Goal: Task Accomplishment & Management: Use online tool/utility

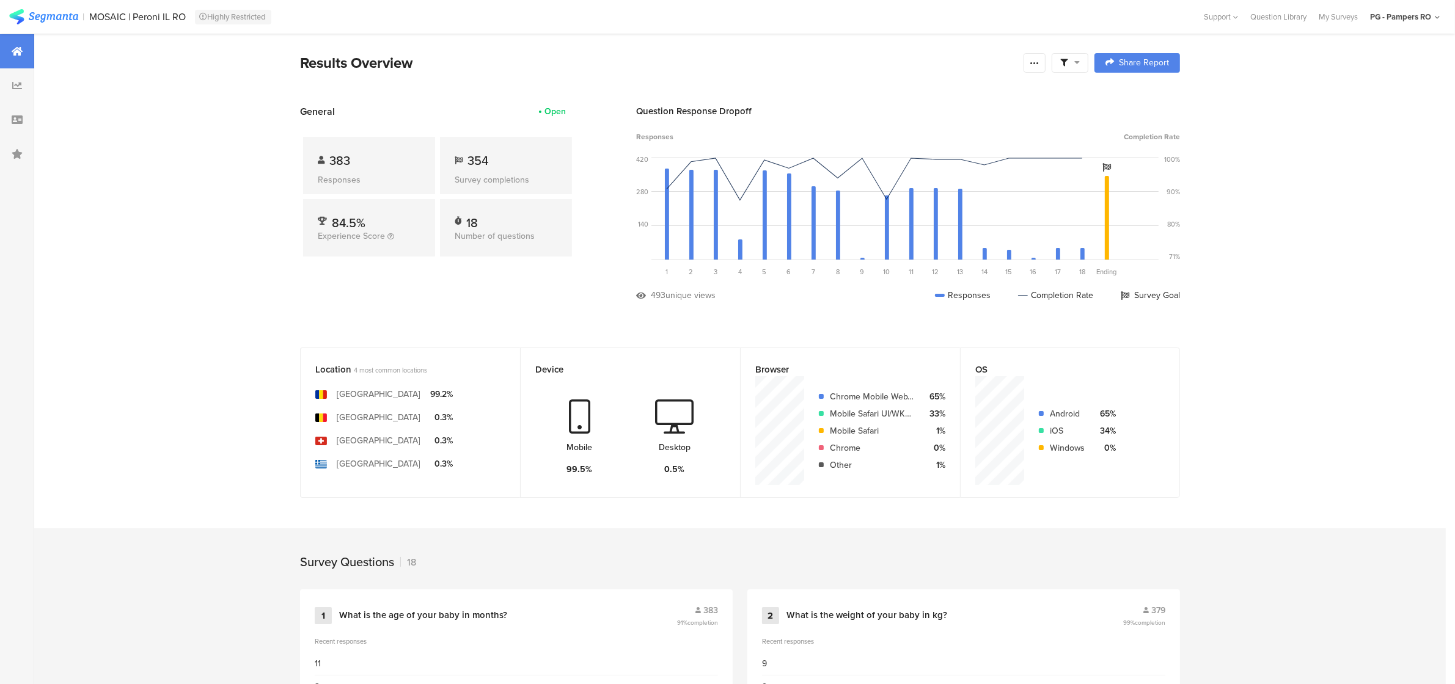
click at [48, 16] on img at bounding box center [43, 16] width 69 height 15
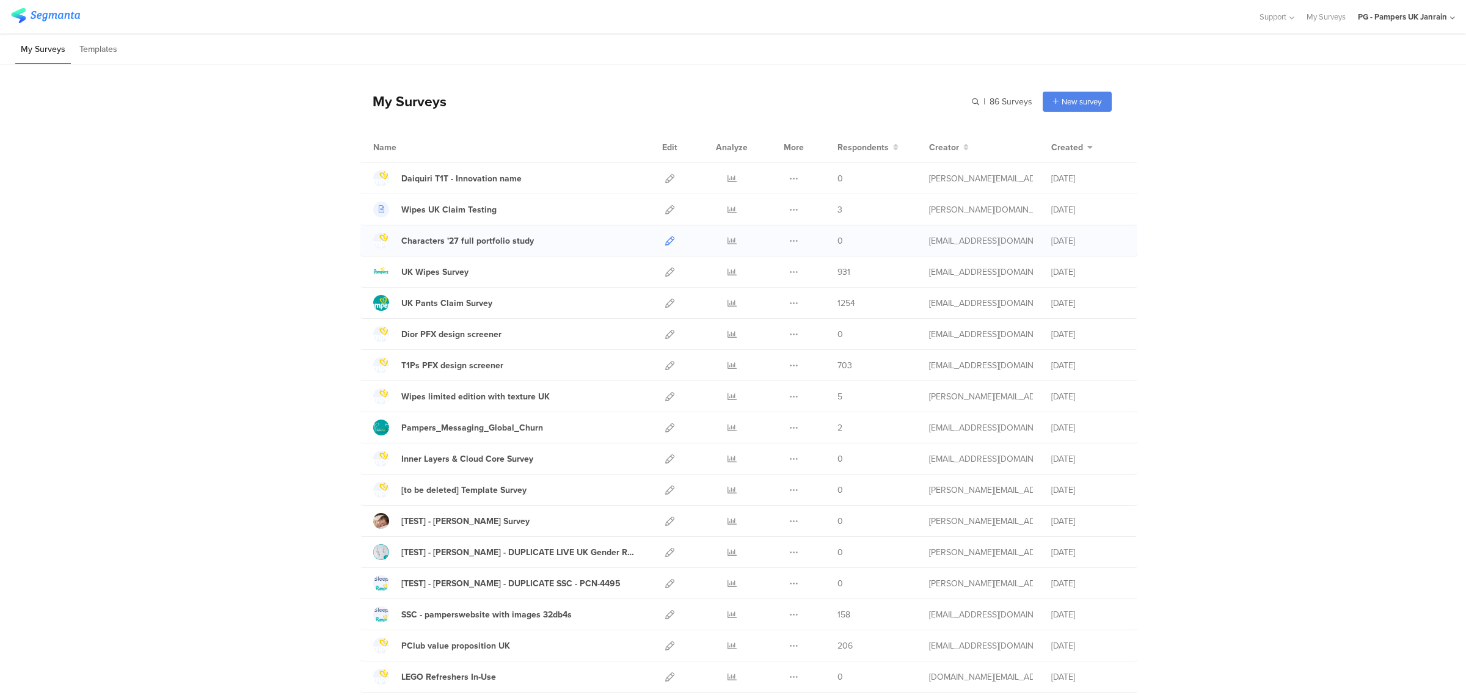
click at [665, 241] on icon at bounding box center [669, 240] width 9 height 9
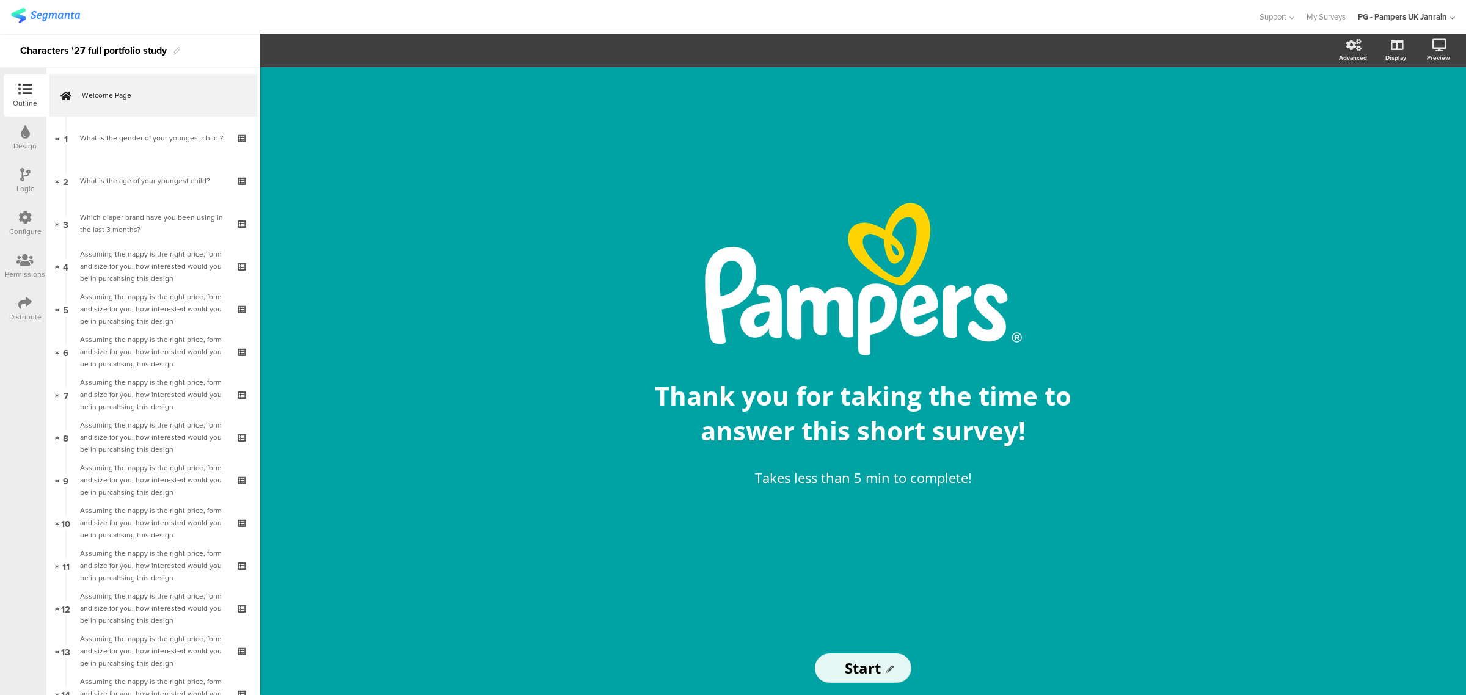
click at [22, 302] on icon at bounding box center [24, 302] width 13 height 13
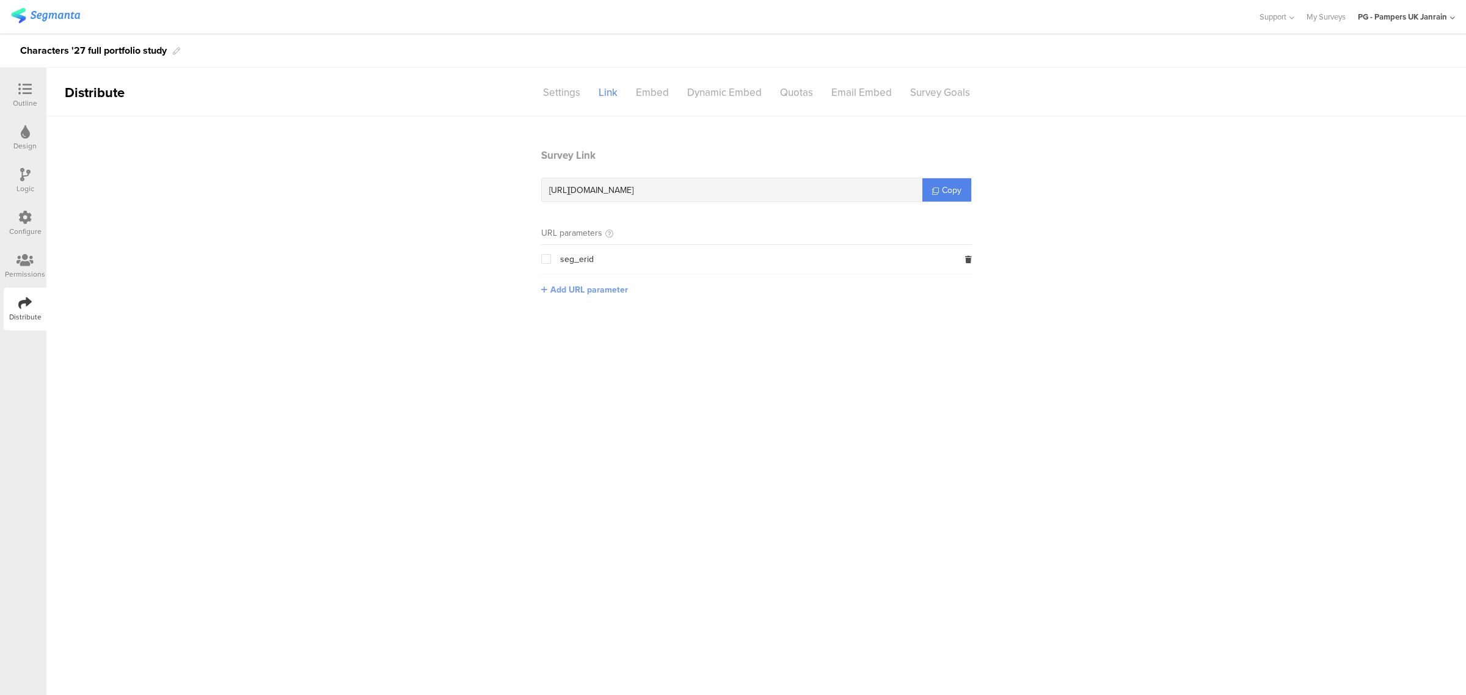
click at [541, 286] on icon at bounding box center [544, 290] width 6 height 8
click at [583, 293] on input "text" at bounding box center [621, 289] width 161 height 20
type input "qr_code"
click at [718, 285] on button "Save" at bounding box center [721, 288] width 19 height 13
click at [969, 287] on icon at bounding box center [968, 288] width 7 height 7
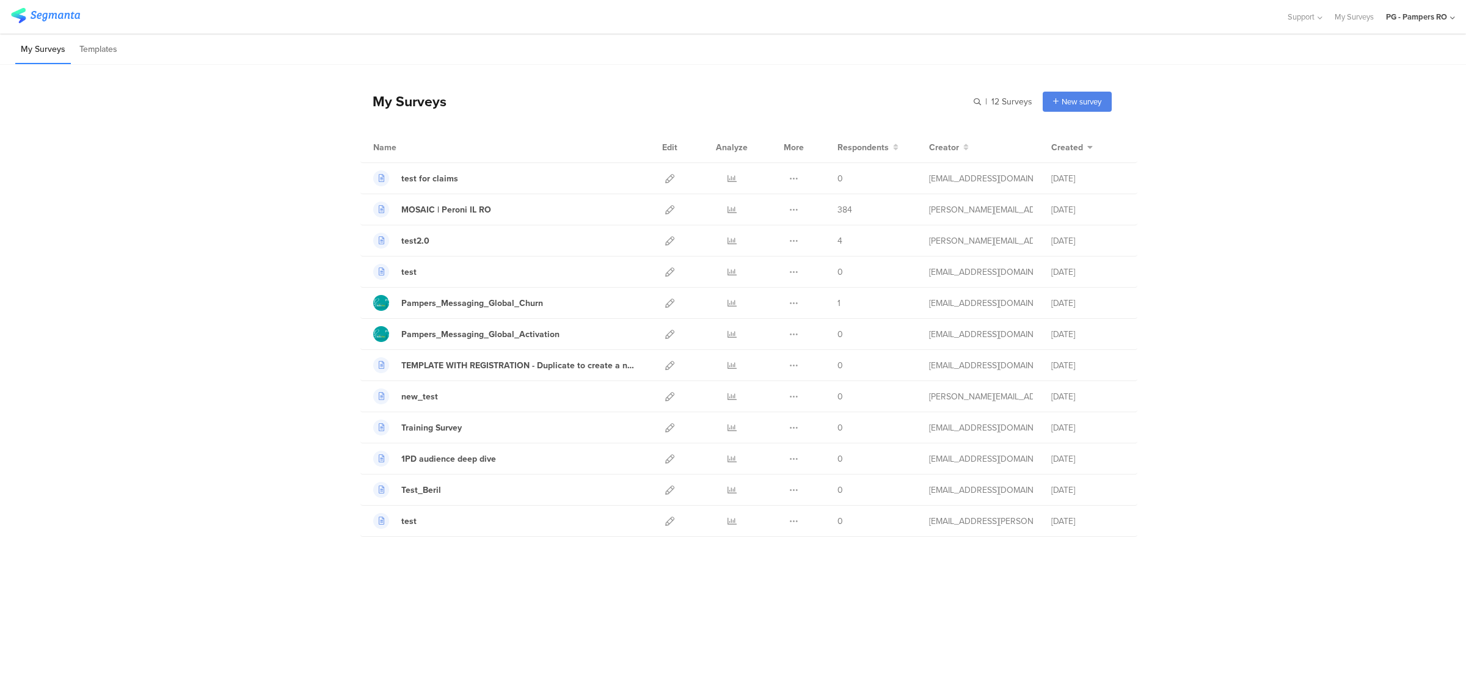
click at [1422, 21] on div "PG - Pampers RO" at bounding box center [1416, 17] width 61 height 12
click at [1375, 238] on span "PG - Pampers UK Janrain" at bounding box center [1357, 237] width 86 height 12
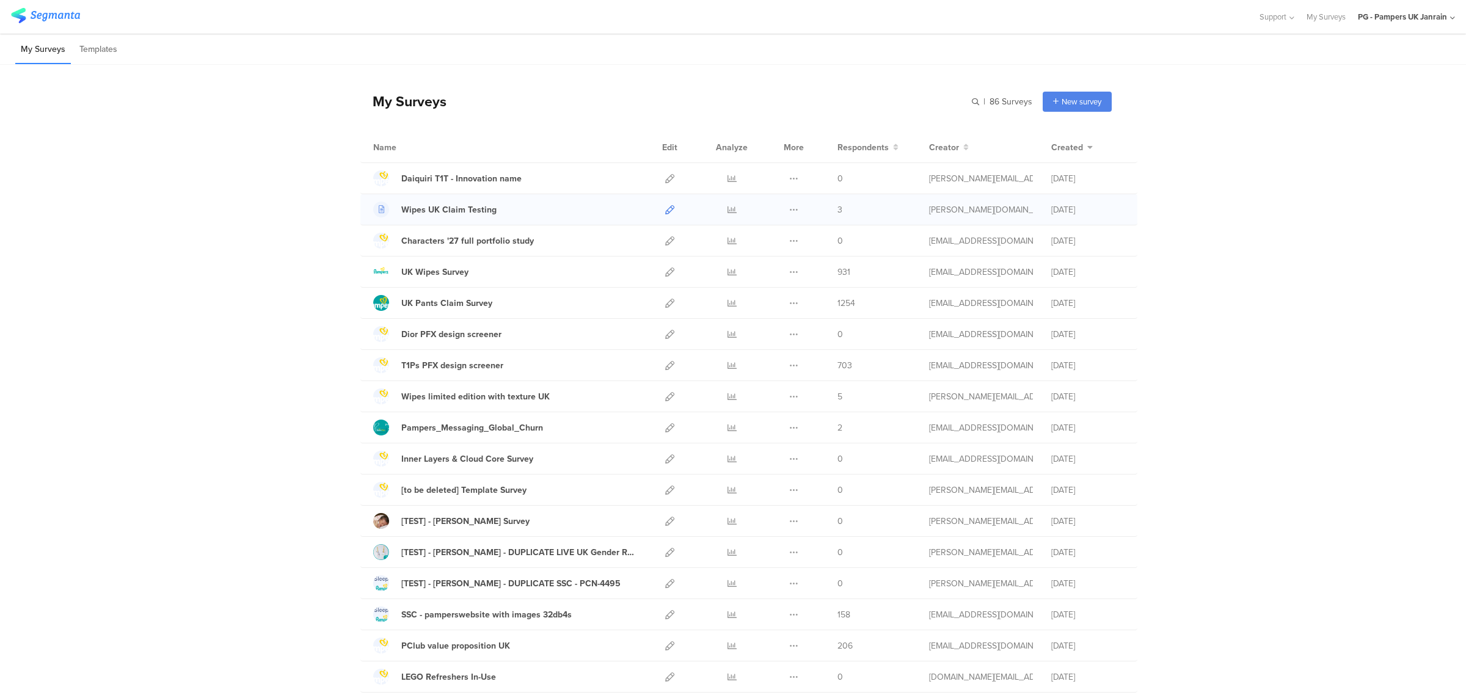
click at [668, 205] on icon at bounding box center [669, 209] width 9 height 9
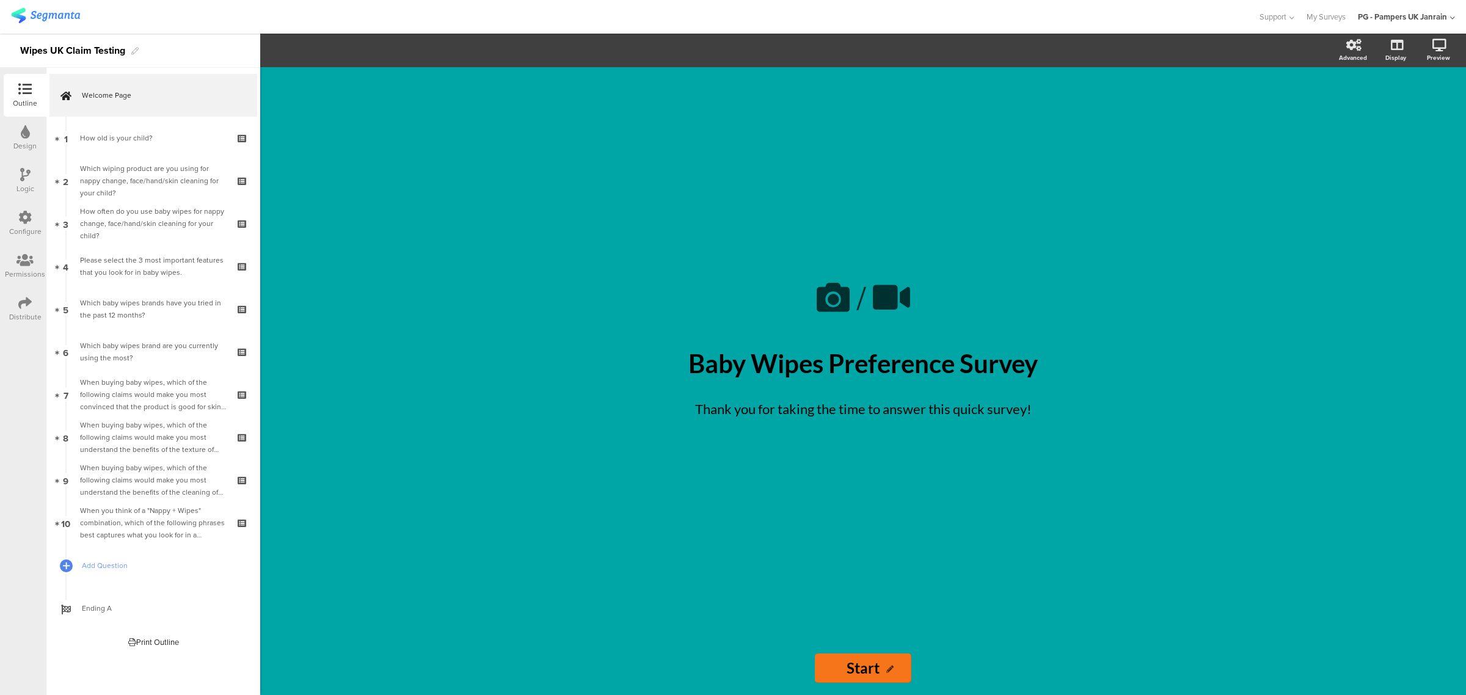
click at [31, 220] on icon at bounding box center [24, 217] width 13 height 13
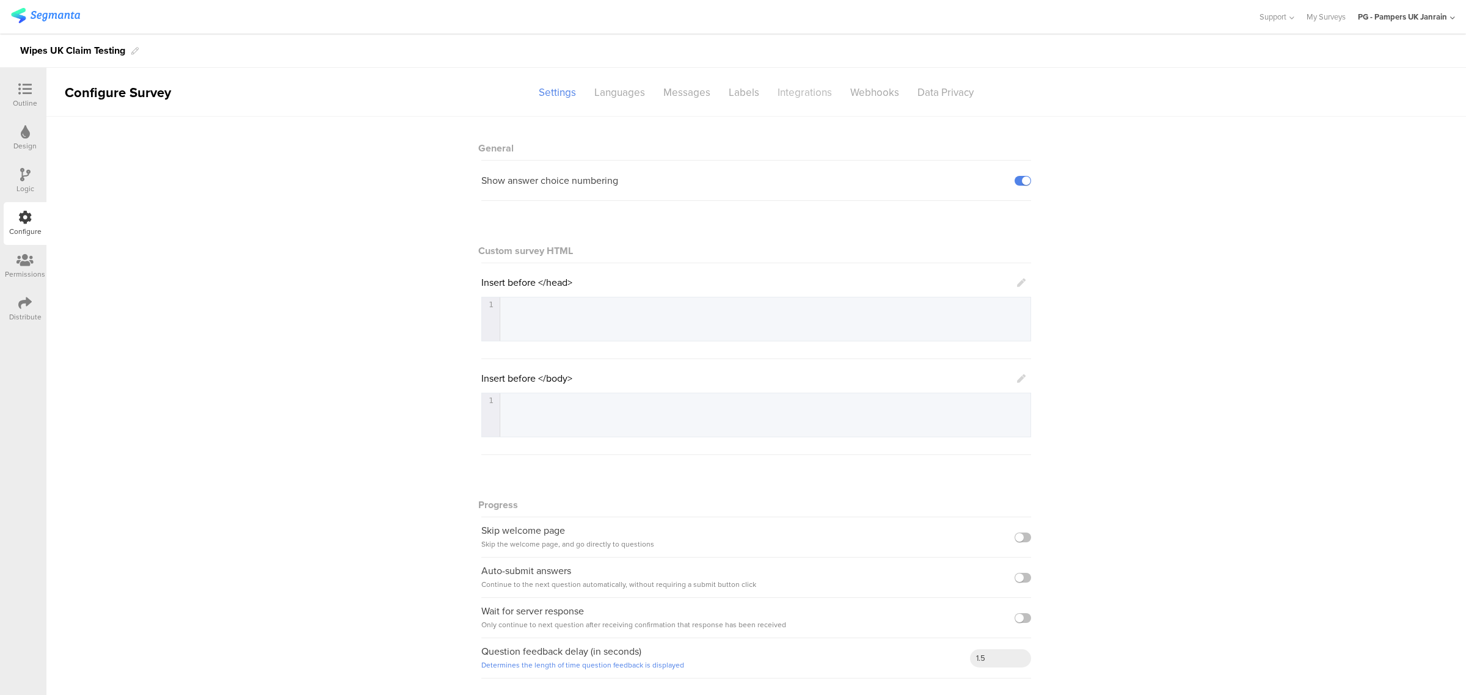
click at [807, 100] on div "Integrations" at bounding box center [805, 92] width 73 height 21
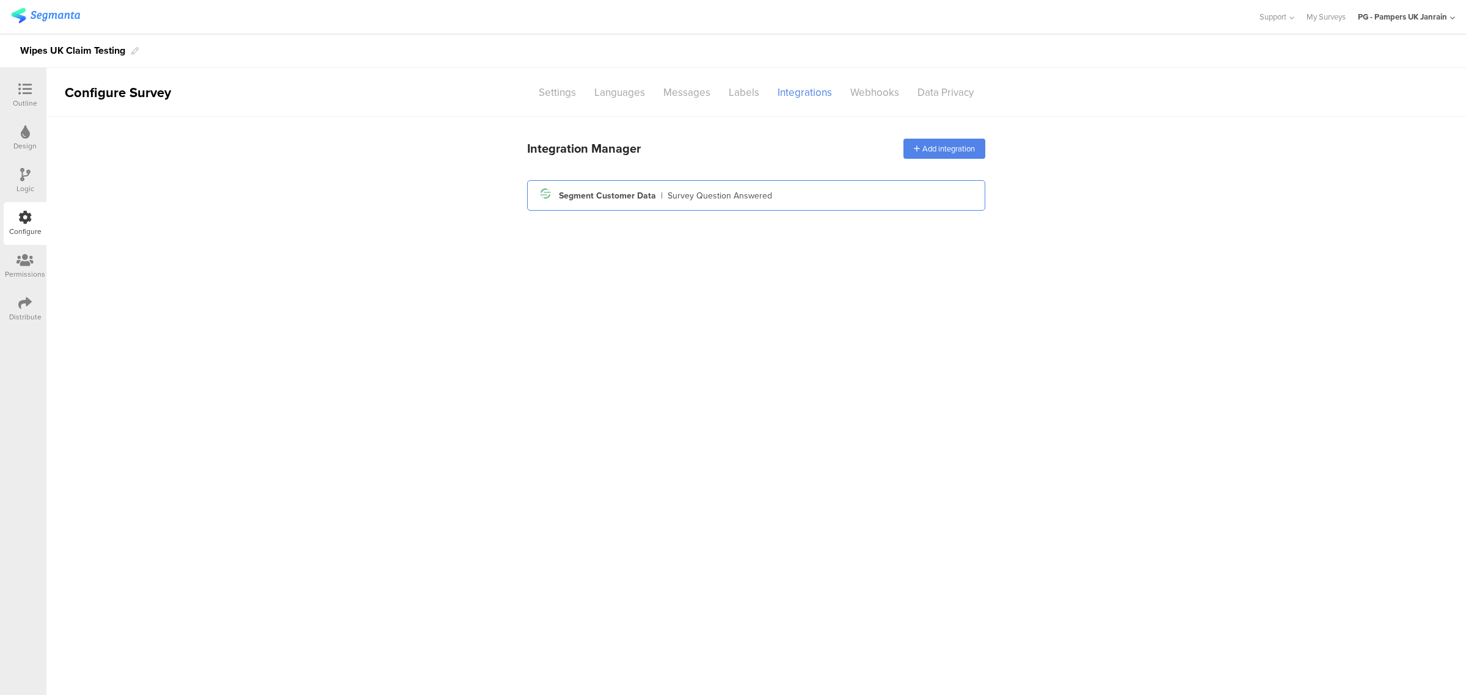
click at [758, 193] on div "Survey Question Answered" at bounding box center [720, 195] width 104 height 13
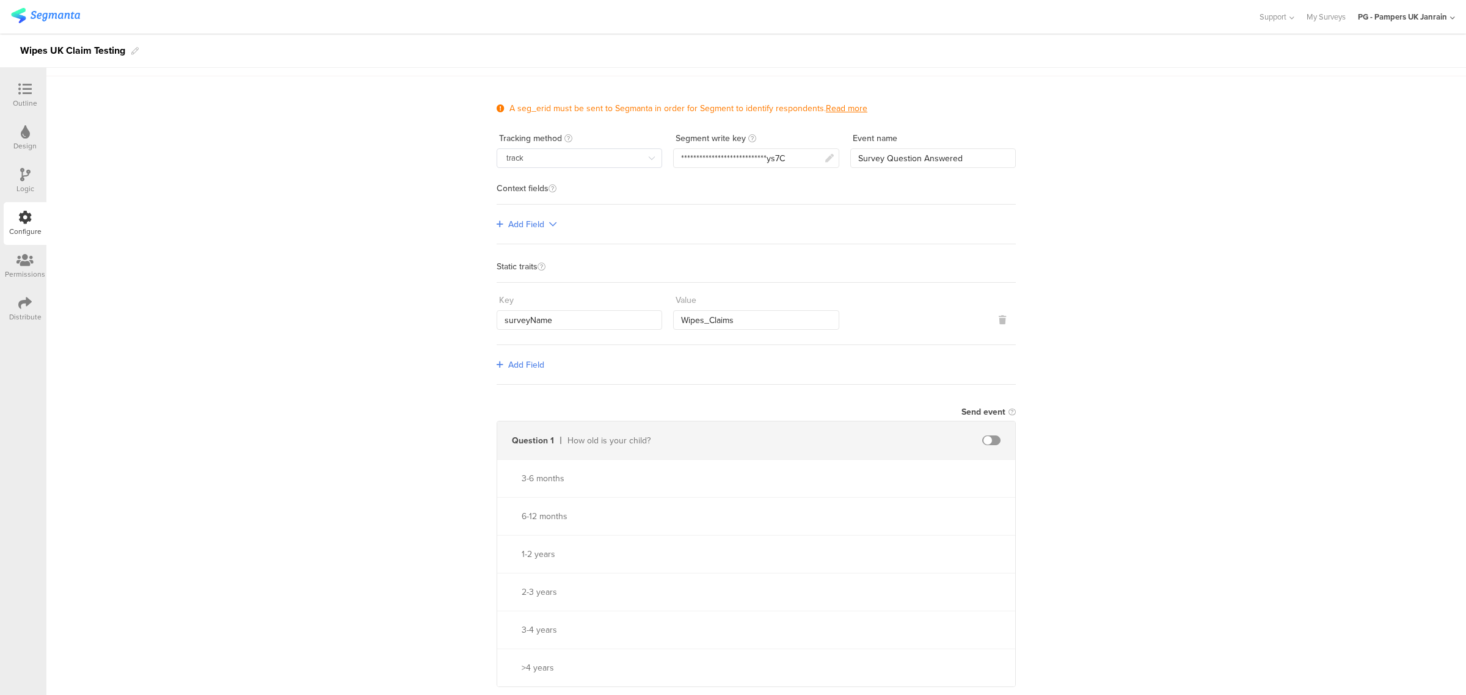
scroll to position [76, 0]
